Goal: Information Seeking & Learning: Learn about a topic

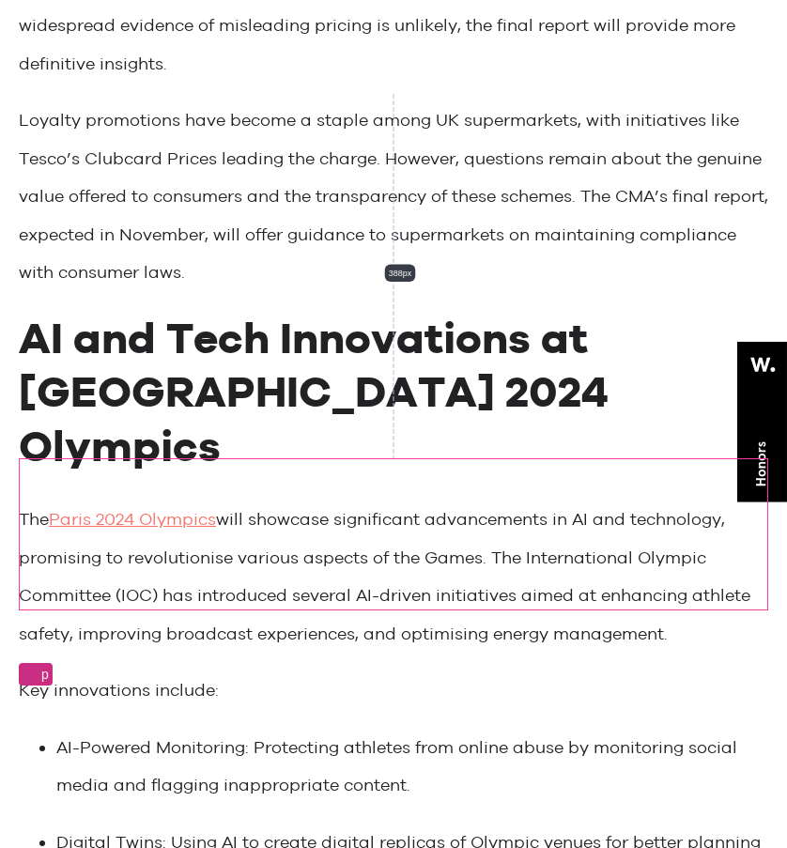
scroll to position [565, 0]
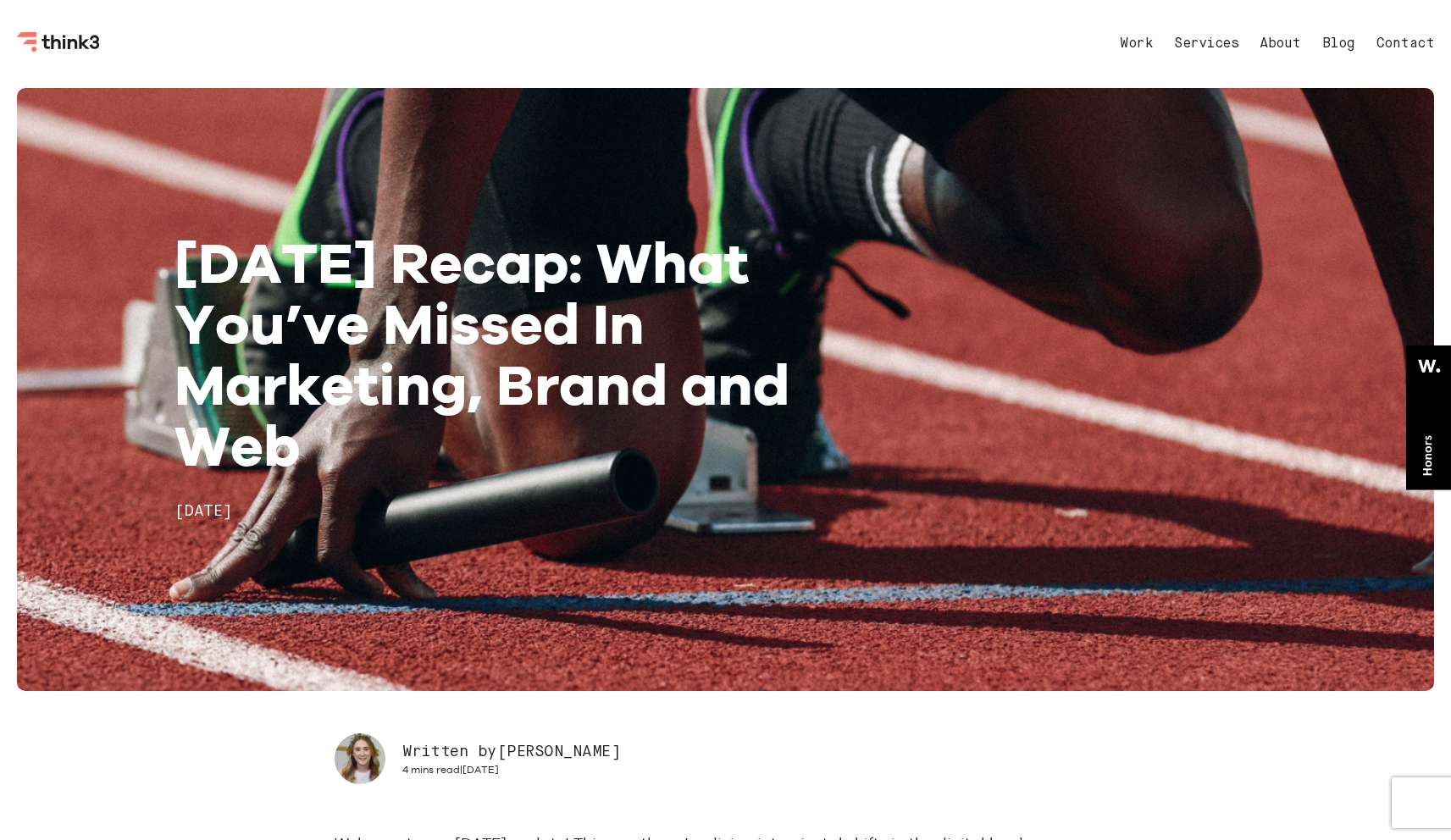
drag, startPoint x: 1341, startPoint y: 46, endPoint x: 1334, endPoint y: 59, distance: 14.8
click at [709, 47] on link "Blog" at bounding box center [1338, 43] width 33 height 14
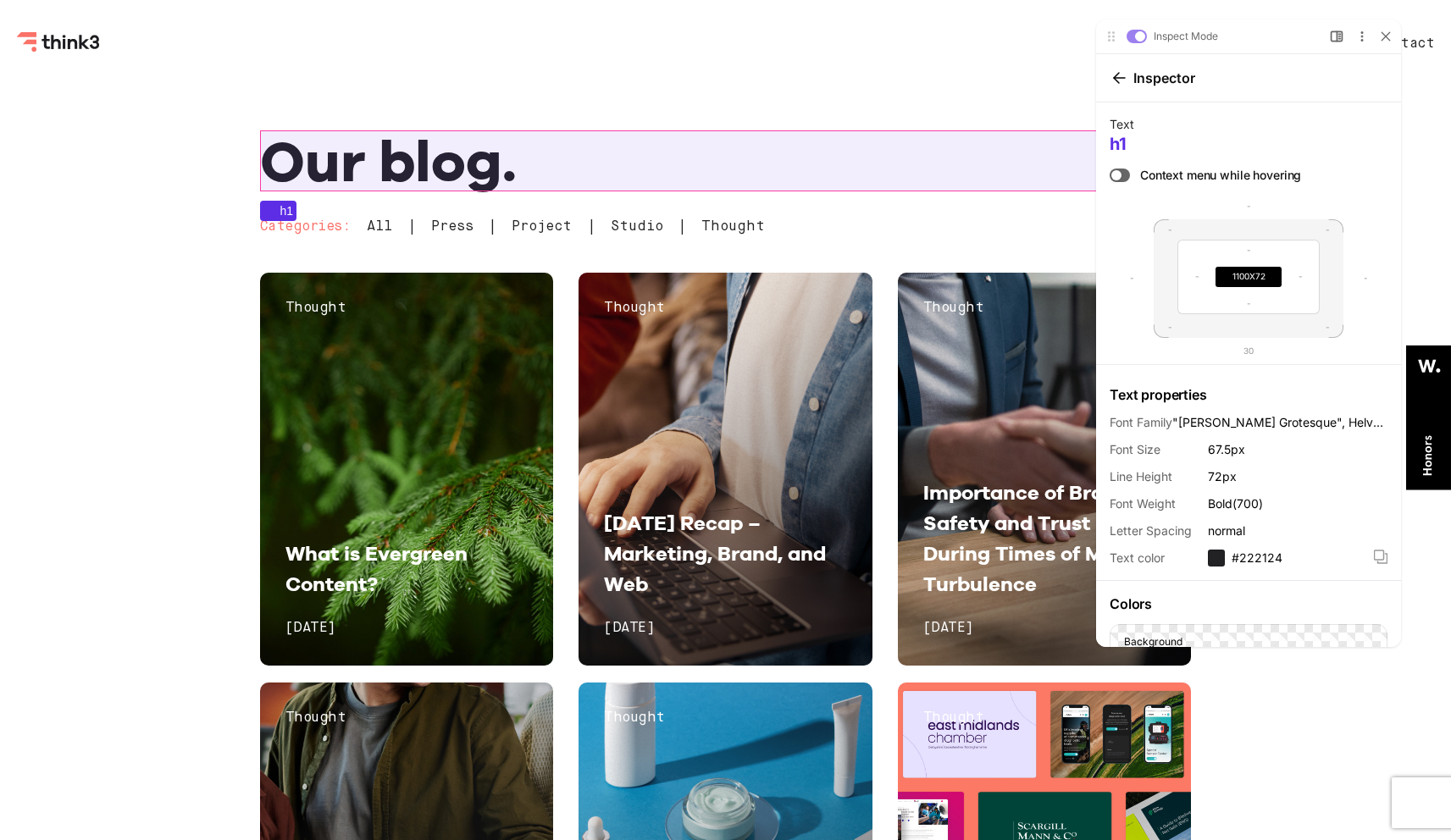
click at [412, 183] on h1 "Our blog." at bounding box center [725, 161] width 932 height 61
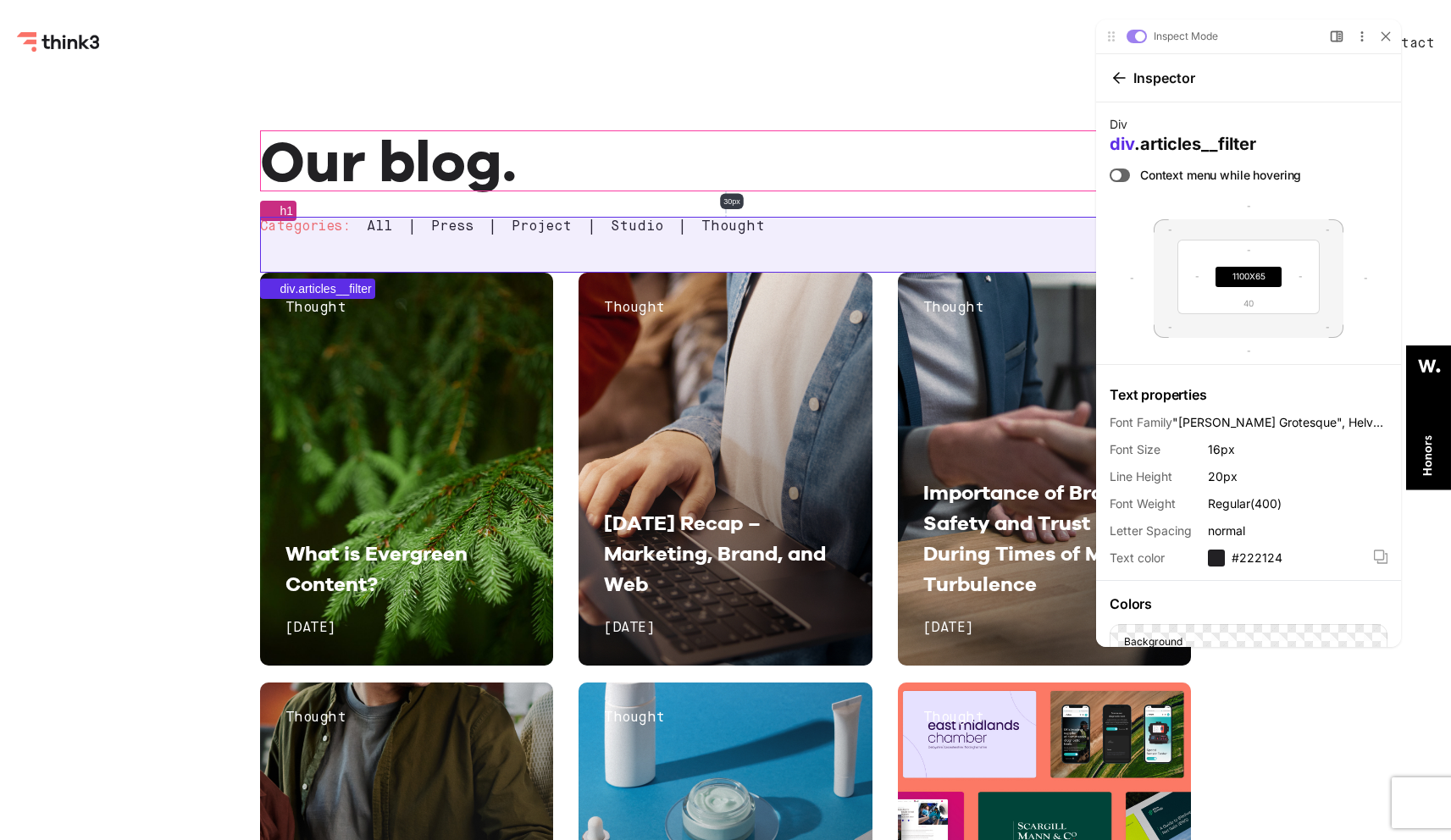
click at [418, 217] on div "Categories: All | Press | Project | Studio | Thought" at bounding box center [725, 244] width 932 height 56
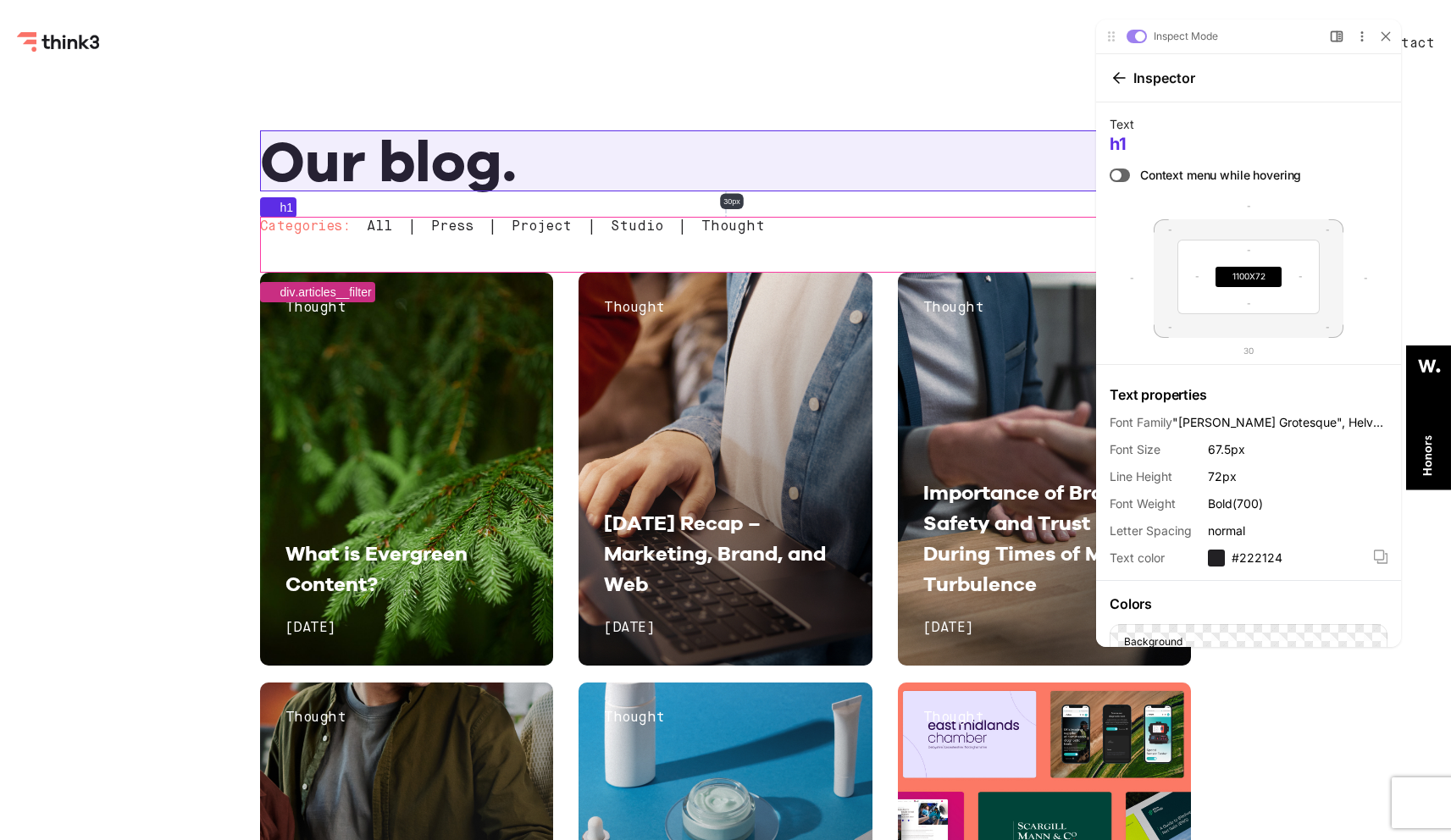
click at [429, 171] on h1 "Our blog." at bounding box center [725, 161] width 932 height 61
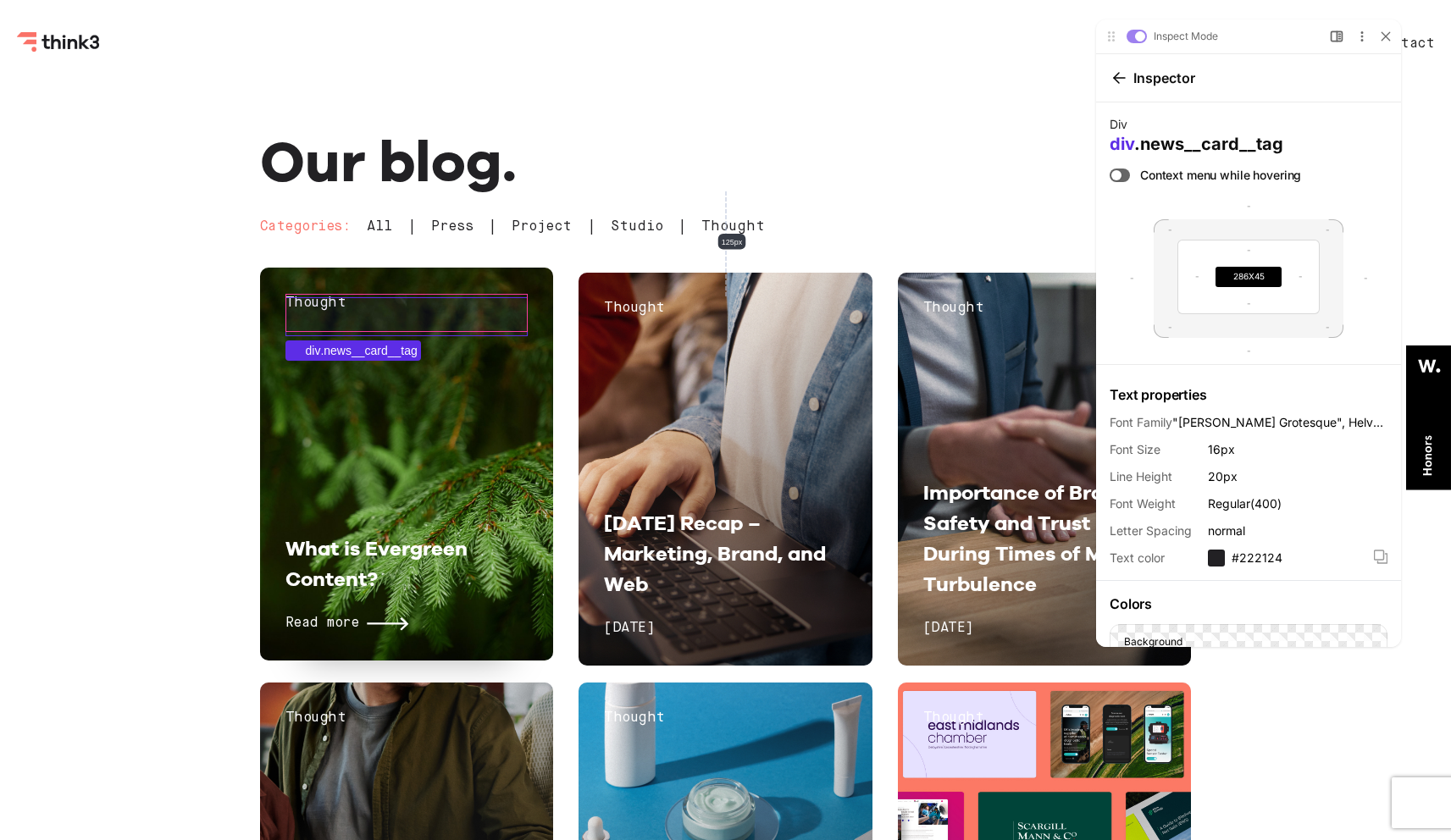
click at [481, 327] on div "Thought" at bounding box center [408, 312] width 243 height 39
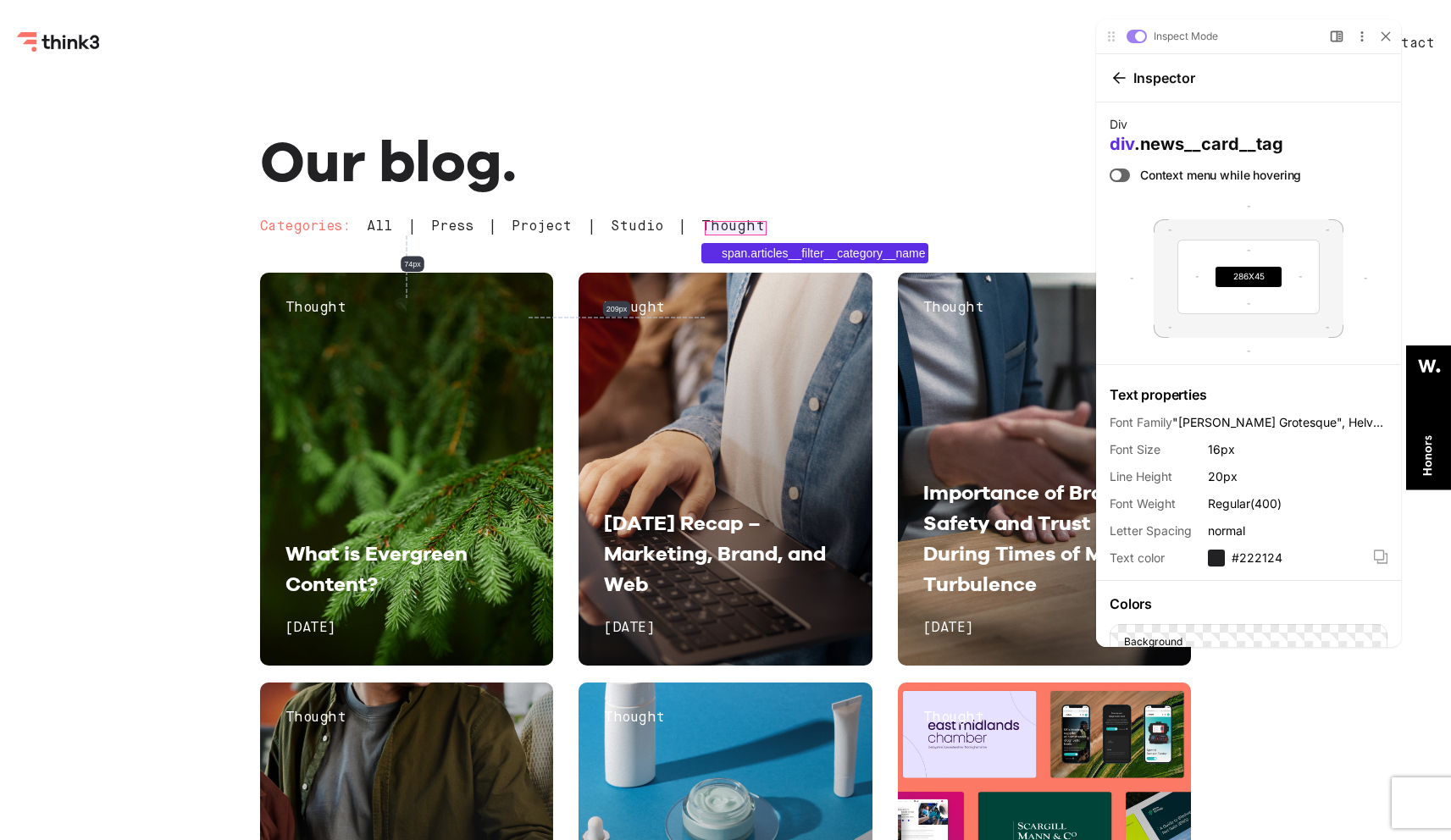
click at [709, 230] on span "Thought" at bounding box center [733, 227] width 63 height 14
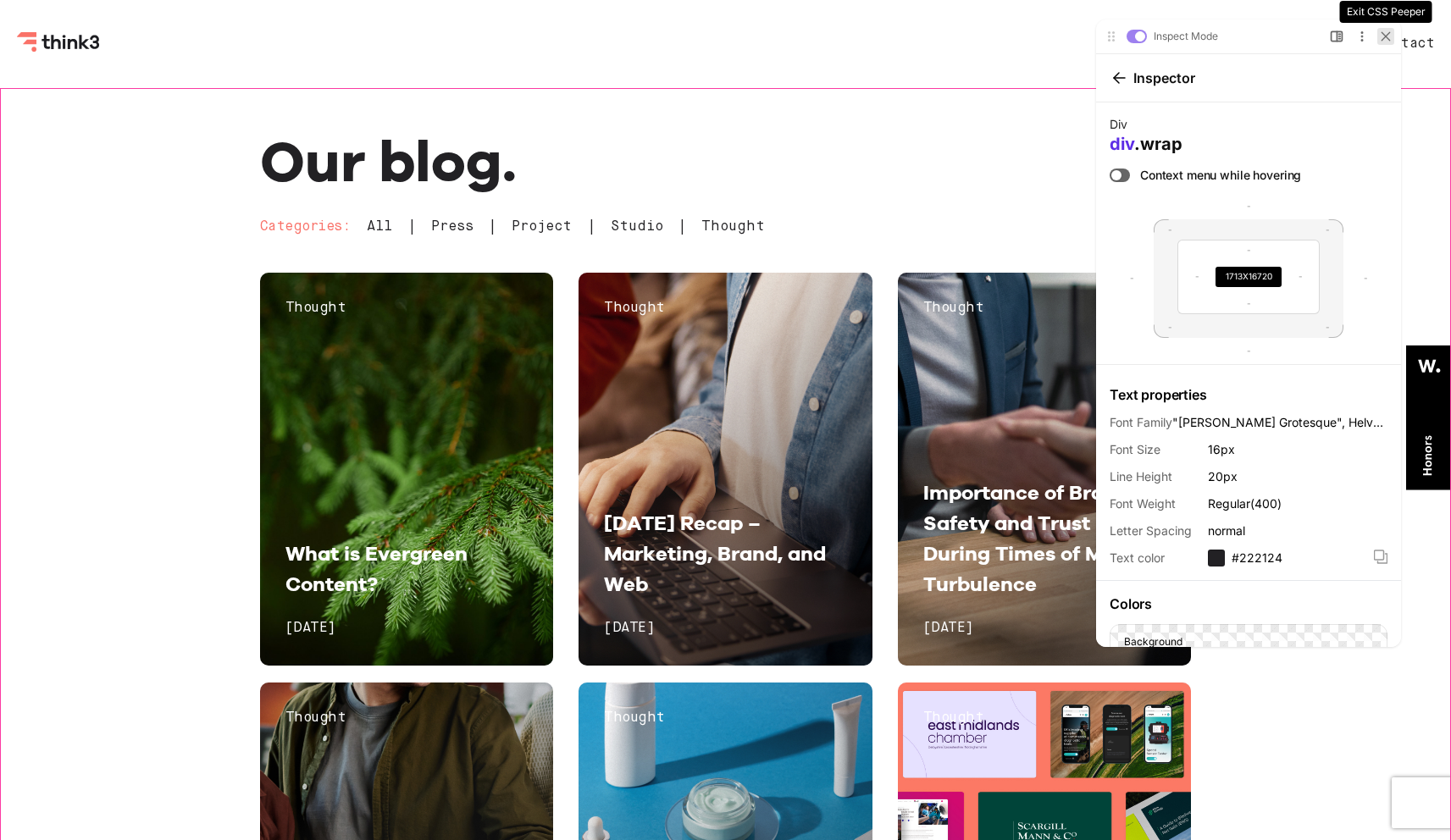
click at [709, 32] on icon at bounding box center [1385, 36] width 7 height 7
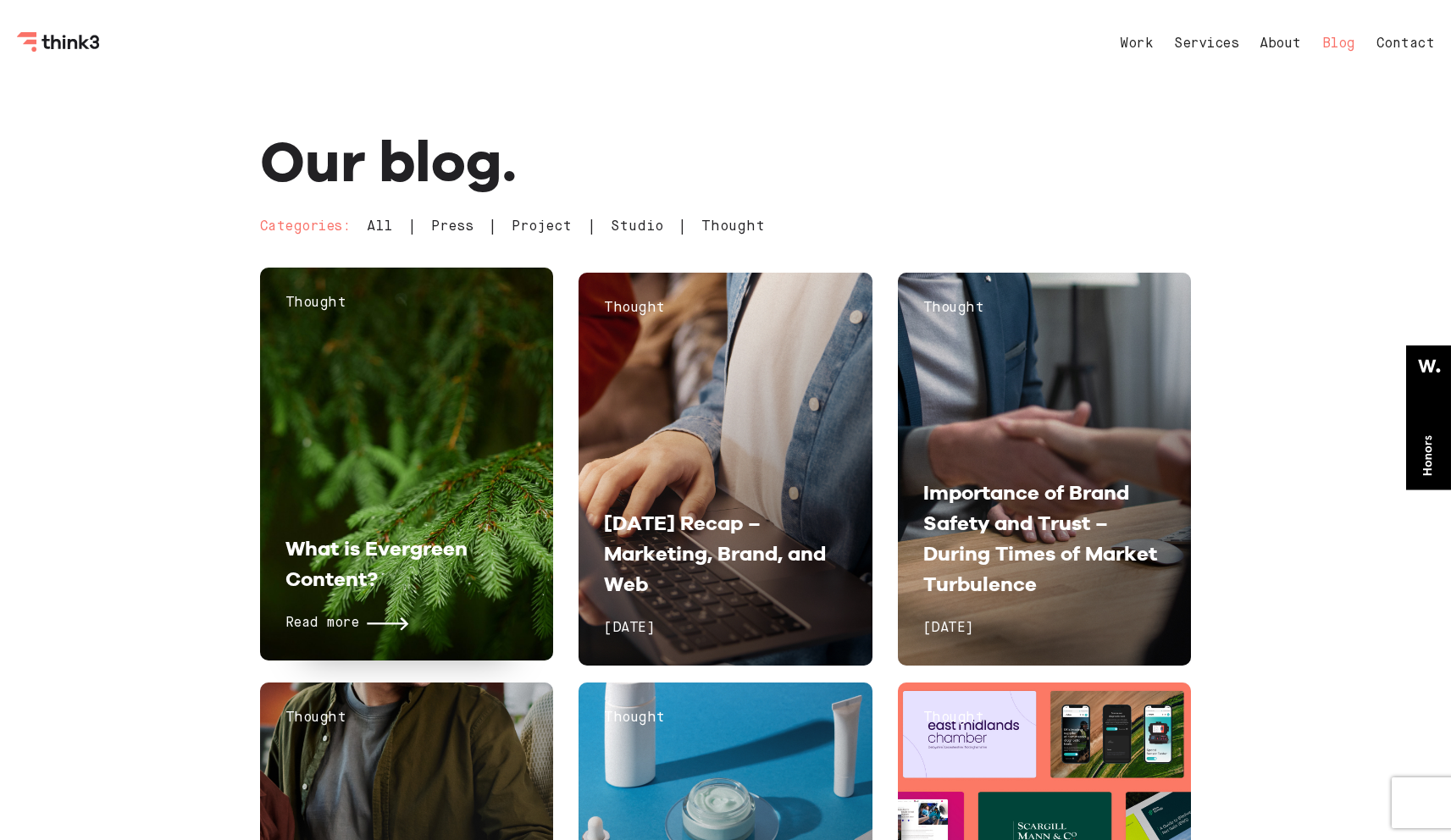
click at [432, 351] on div "Thought What is Evergreen Content? Read more October 17, 2024" at bounding box center [407, 464] width 294 height 393
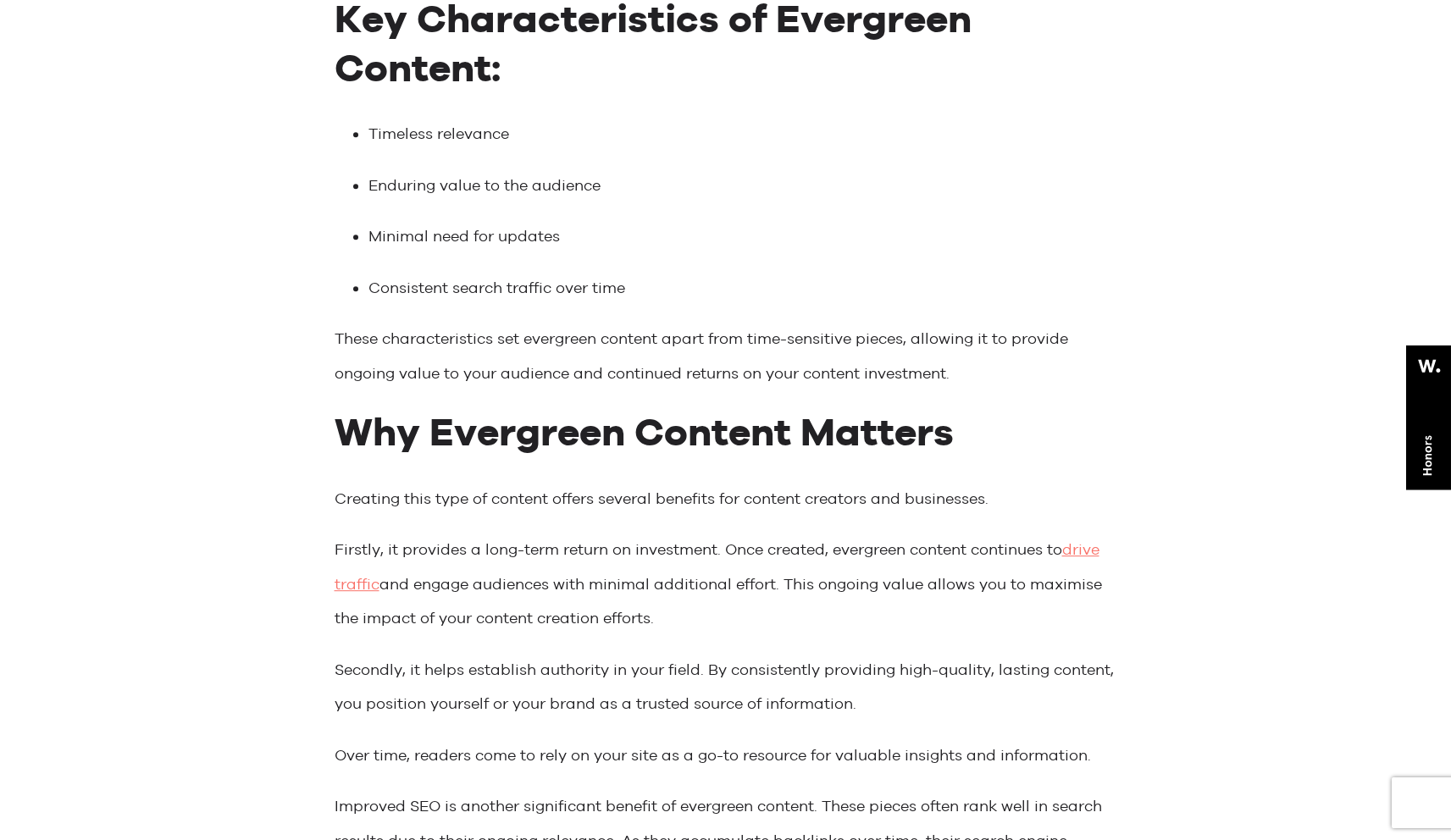
scroll to position [1472, 0]
